Goal: Transaction & Acquisition: Purchase product/service

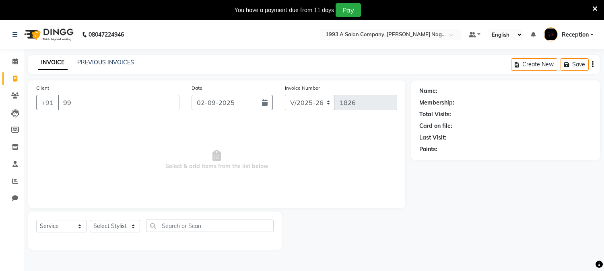
select select "144"
select select "service"
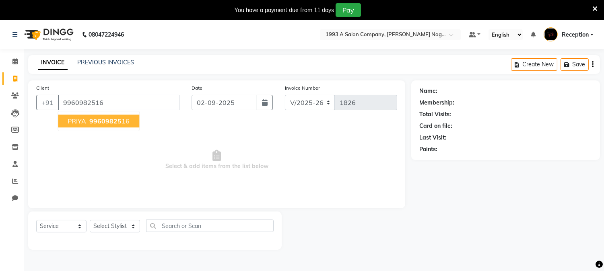
type input "9960982516"
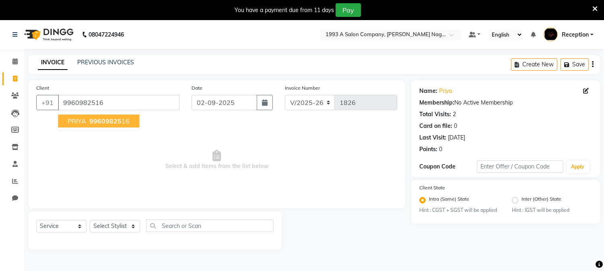
click at [89, 118] on span "99609825" at bounding box center [105, 121] width 32 height 8
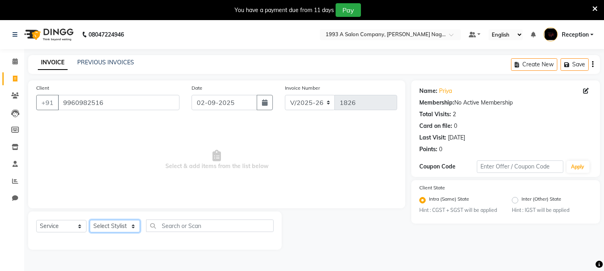
click at [126, 227] on select "Select Stylist [PERSON_NAME] Mane [PERSON_NAME] Reception [PERSON_NAME] [PERSON…" at bounding box center [115, 226] width 50 height 12
select select "4174"
click at [90, 221] on select "Select Stylist [PERSON_NAME] Mane [PERSON_NAME] Reception [PERSON_NAME] [PERSON…" at bounding box center [115, 226] width 50 height 12
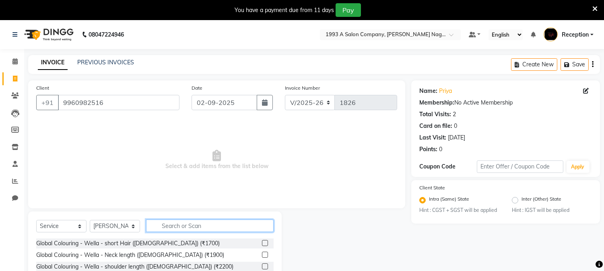
click at [200, 227] on input "text" at bounding box center [210, 226] width 128 height 12
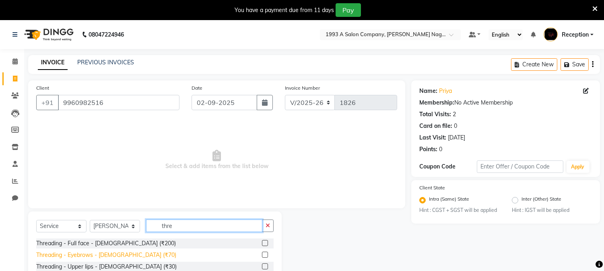
type input "thre"
click at [83, 253] on div "Threading - Eyebrows - [DEMOGRAPHIC_DATA] (₹70)" at bounding box center [106, 255] width 140 height 8
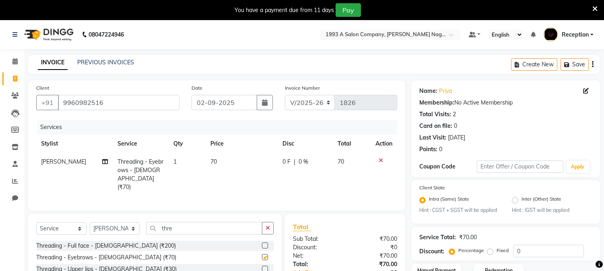
checkbox input "false"
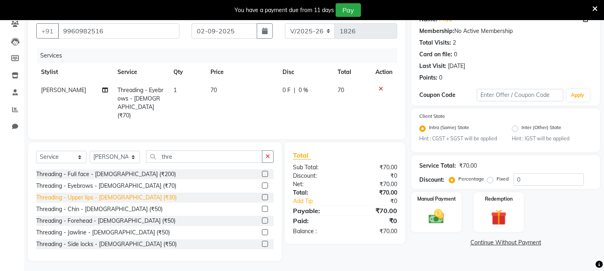
click at [124, 194] on div "Threading - Upper lips - [DEMOGRAPHIC_DATA] (₹30)" at bounding box center [106, 198] width 140 height 8
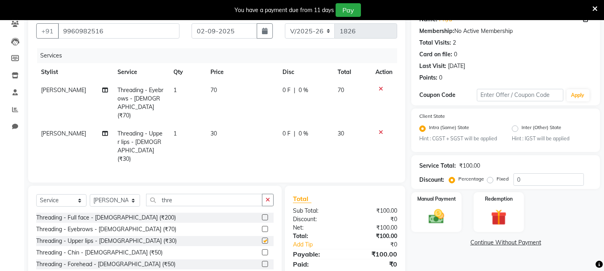
checkbox input "false"
click at [87, 260] on div "Threading - Forehead - [DEMOGRAPHIC_DATA] (₹50)" at bounding box center [105, 264] width 139 height 8
checkbox input "false"
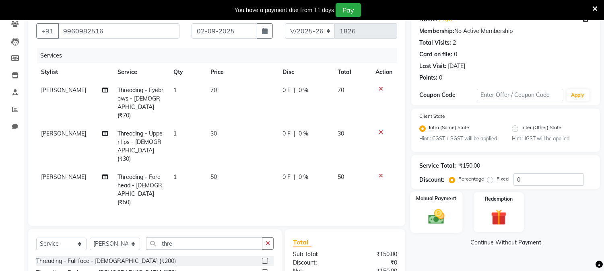
click at [435, 220] on img at bounding box center [436, 217] width 27 height 19
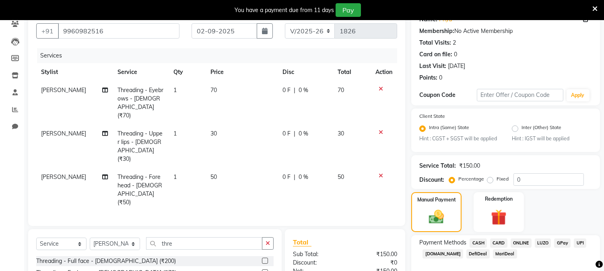
click at [518, 242] on span "ONLINE" at bounding box center [521, 243] width 21 height 9
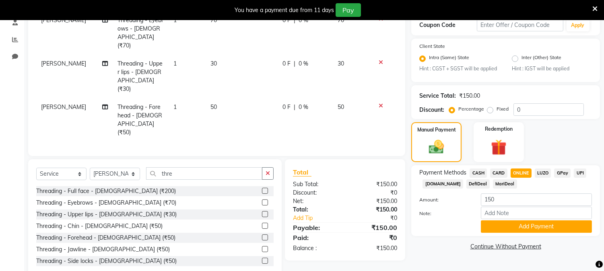
click at [521, 234] on div "Payment Methods CASH CARD ONLINE LUZO GPay UPI [DOMAIN_NAME] DefiDeal MariDeal …" at bounding box center [505, 200] width 189 height 71
click at [524, 229] on button "Add Payment" at bounding box center [536, 227] width 111 height 12
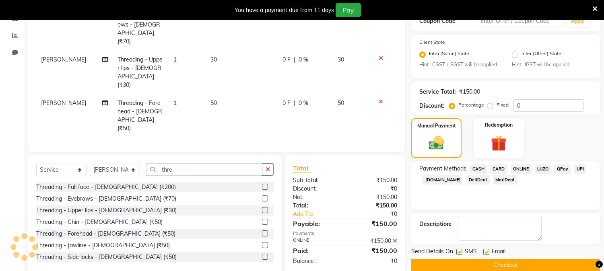
scroll to position [158, 0]
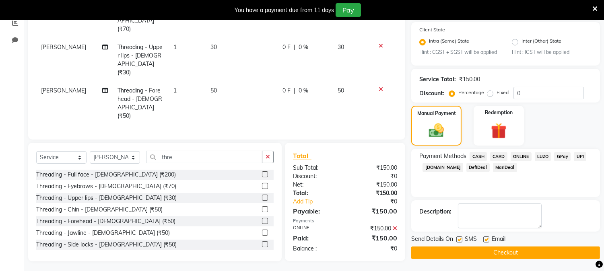
click at [515, 247] on button "Checkout" at bounding box center [505, 253] width 189 height 12
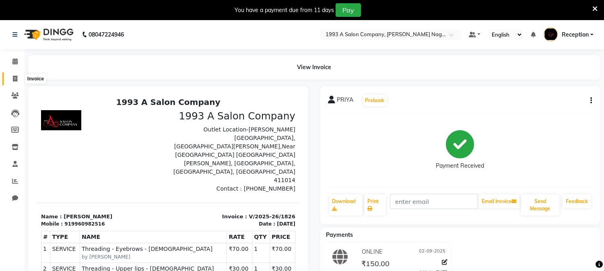
click at [14, 77] on icon at bounding box center [15, 79] width 4 height 6
select select "service"
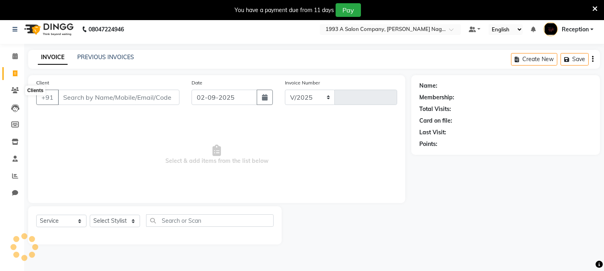
select select "144"
type input "1827"
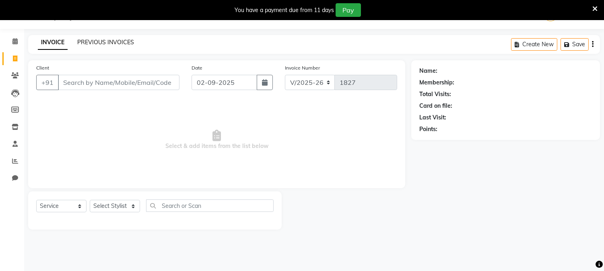
click at [123, 39] on link "PREVIOUS INVOICES" at bounding box center [105, 42] width 57 height 7
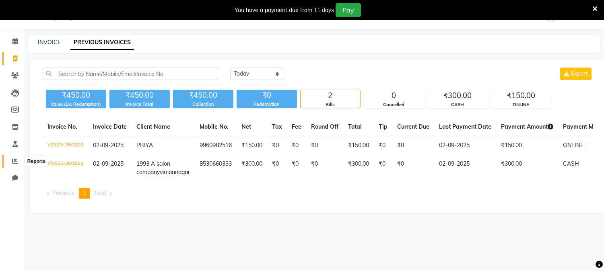
click at [12, 161] on icon at bounding box center [15, 161] width 6 height 6
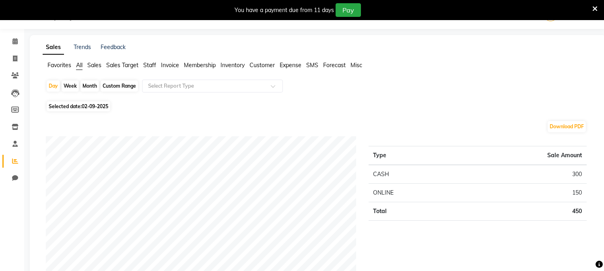
click at [83, 81] on div "Month" at bounding box center [90, 86] width 19 height 11
select select "9"
select select "2025"
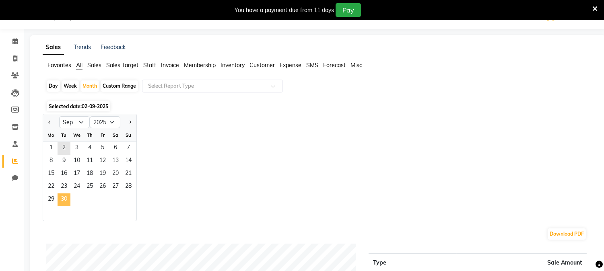
click at [65, 198] on span "30" at bounding box center [64, 200] width 13 height 13
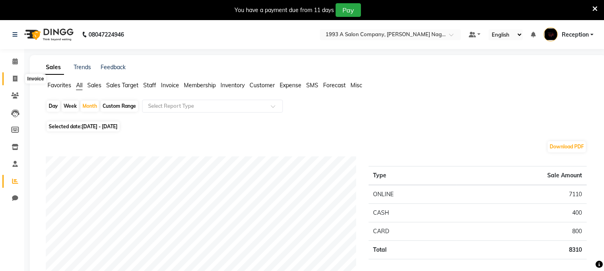
click at [15, 75] on span at bounding box center [15, 78] width 14 height 9
select select "144"
select select "service"
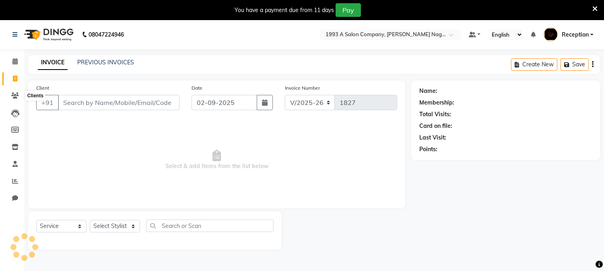
scroll to position [20, 0]
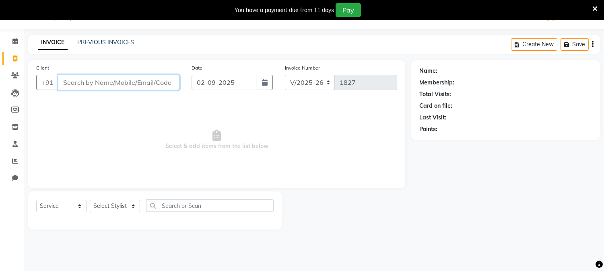
click at [121, 84] on input "Client" at bounding box center [119, 82] width 122 height 15
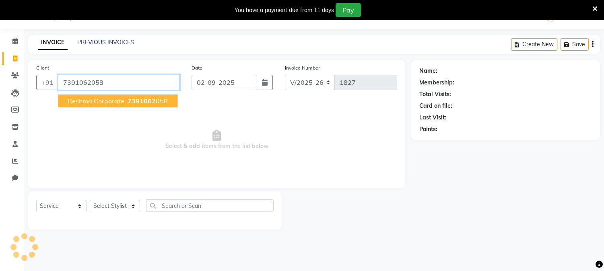
type input "7391062058"
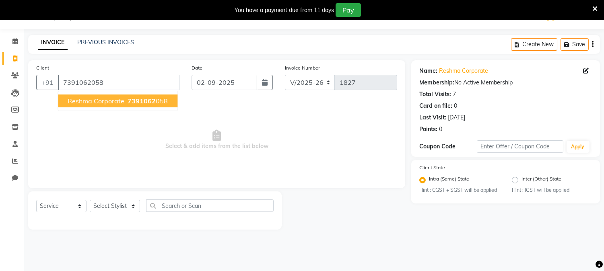
click at [118, 96] on button "Reshma Corporate 7391062 058" at bounding box center [118, 101] width 120 height 13
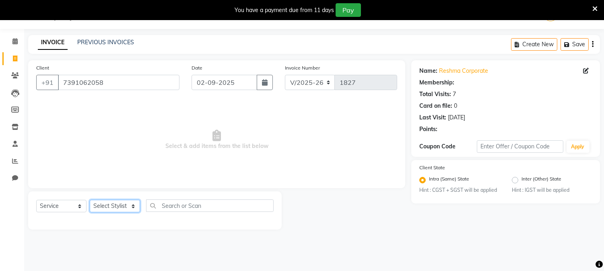
click at [115, 203] on select "Select Stylist [PERSON_NAME] Mane [PERSON_NAME] Reception [PERSON_NAME] [PERSON…" at bounding box center [115, 206] width 50 height 12
select select "41565"
click at [90, 200] on select "Select Stylist [PERSON_NAME] Mane [PERSON_NAME] Reception [PERSON_NAME] [PERSON…" at bounding box center [115, 206] width 50 height 12
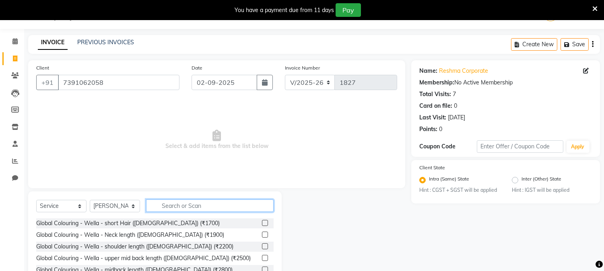
click at [200, 204] on input "text" at bounding box center [210, 206] width 128 height 12
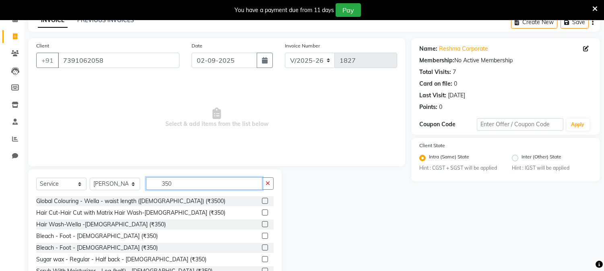
scroll to position [71, 0]
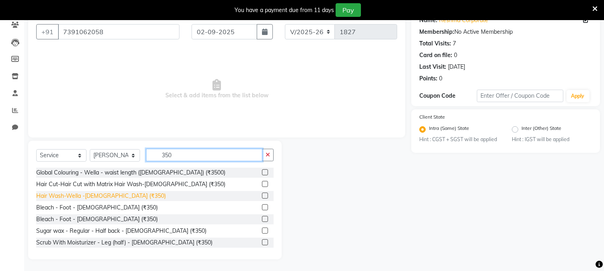
type input "350"
click at [116, 196] on div "Hair Wash-Wella -[DEMOGRAPHIC_DATA] (₹350)" at bounding box center [101, 196] width 130 height 8
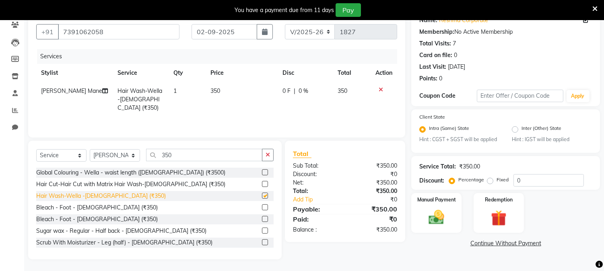
checkbox input "false"
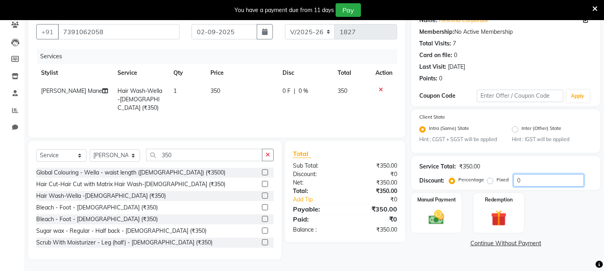
click at [528, 180] on input "0" at bounding box center [549, 180] width 70 height 12
type input "50"
click at [435, 222] on img at bounding box center [436, 218] width 27 height 19
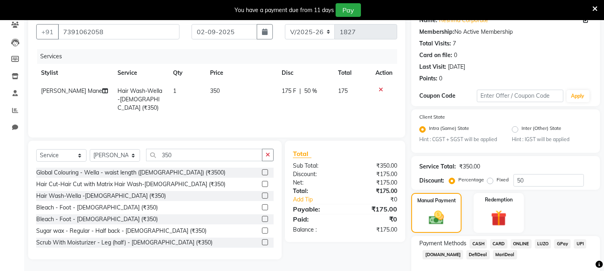
click at [516, 243] on span "ONLINE" at bounding box center [521, 244] width 21 height 9
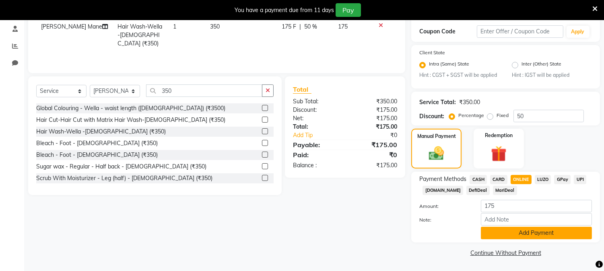
click at [532, 231] on button "Add Payment" at bounding box center [536, 233] width 111 height 12
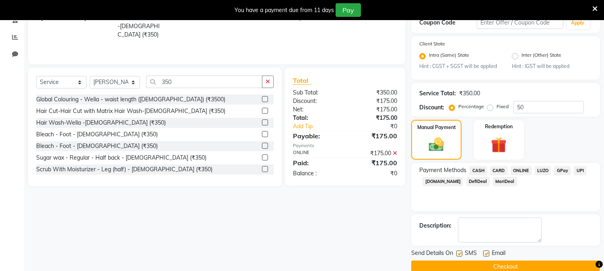
scroll to position [158, 0]
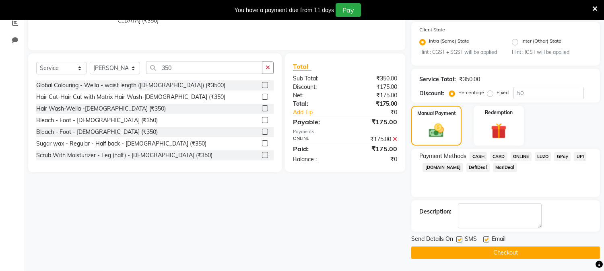
click at [502, 248] on button "Checkout" at bounding box center [505, 253] width 189 height 12
